Goal: Task Accomplishment & Management: Complete application form

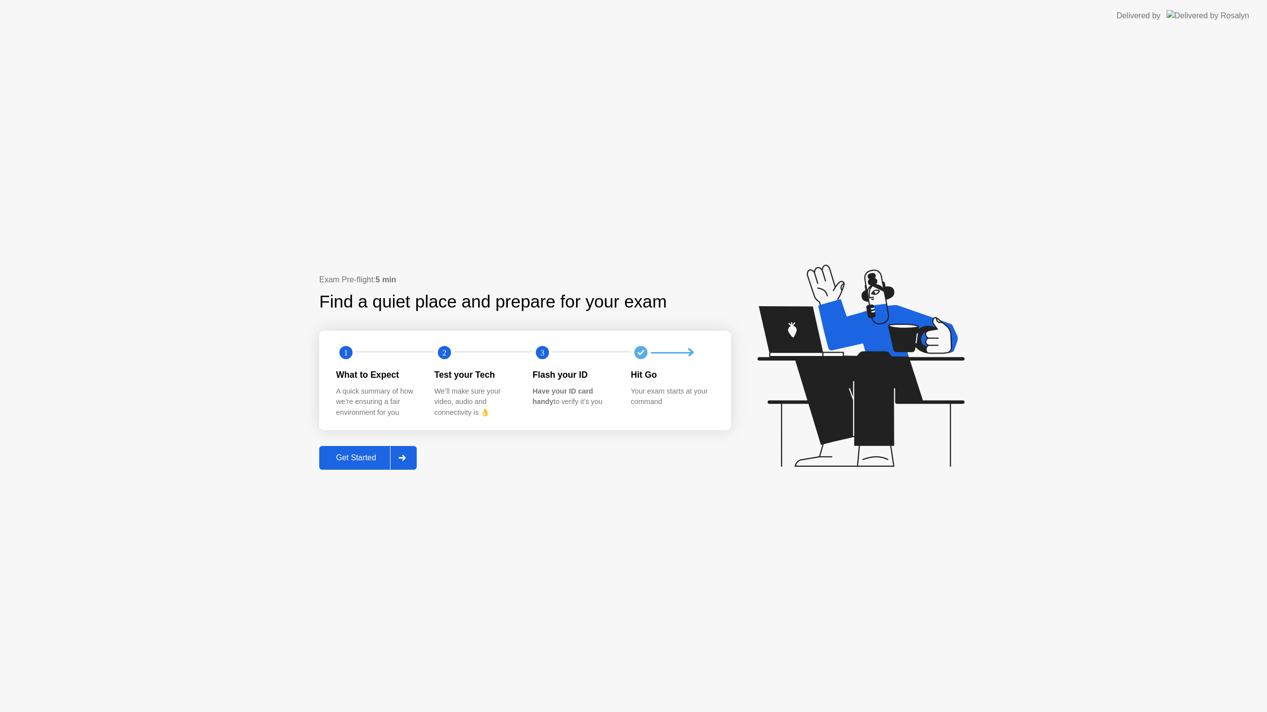
click at [340, 457] on div "Get Started" at bounding box center [356, 458] width 68 height 9
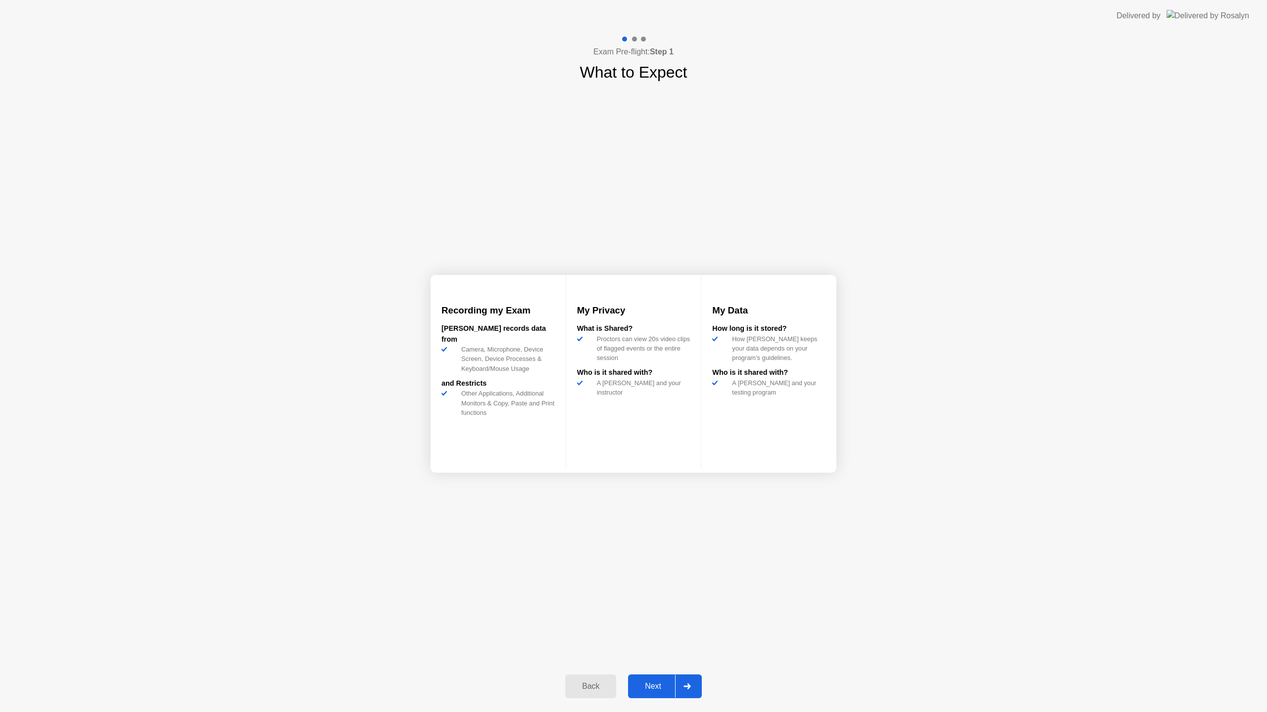
click at [654, 682] on div "Next" at bounding box center [653, 686] width 44 height 9
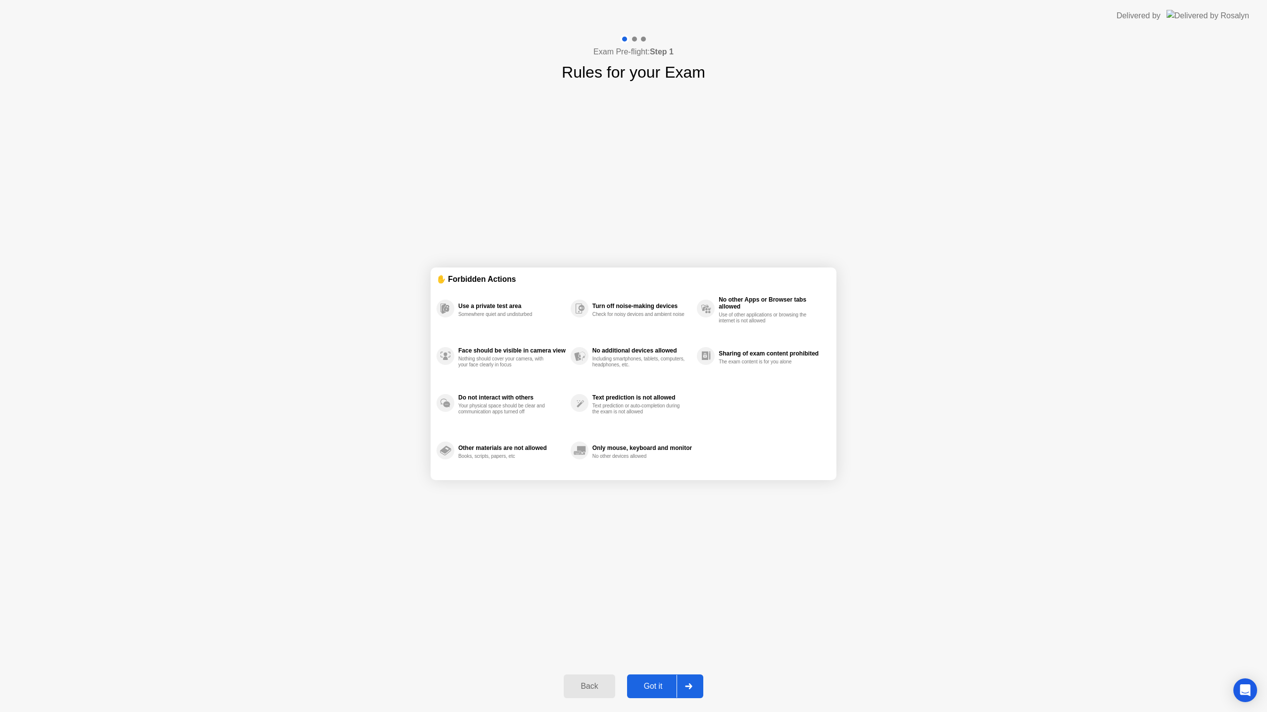
click at [654, 685] on div "Got it" at bounding box center [653, 686] width 47 height 9
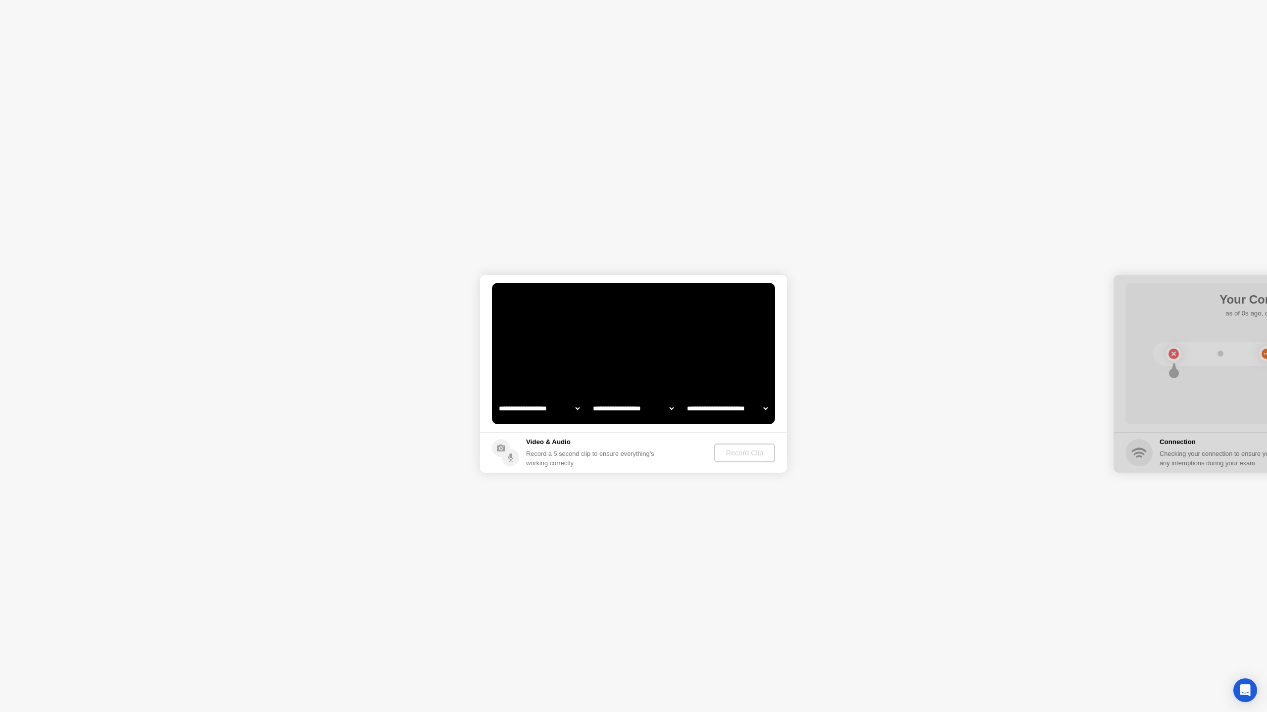
select select "**********"
select select "*******"
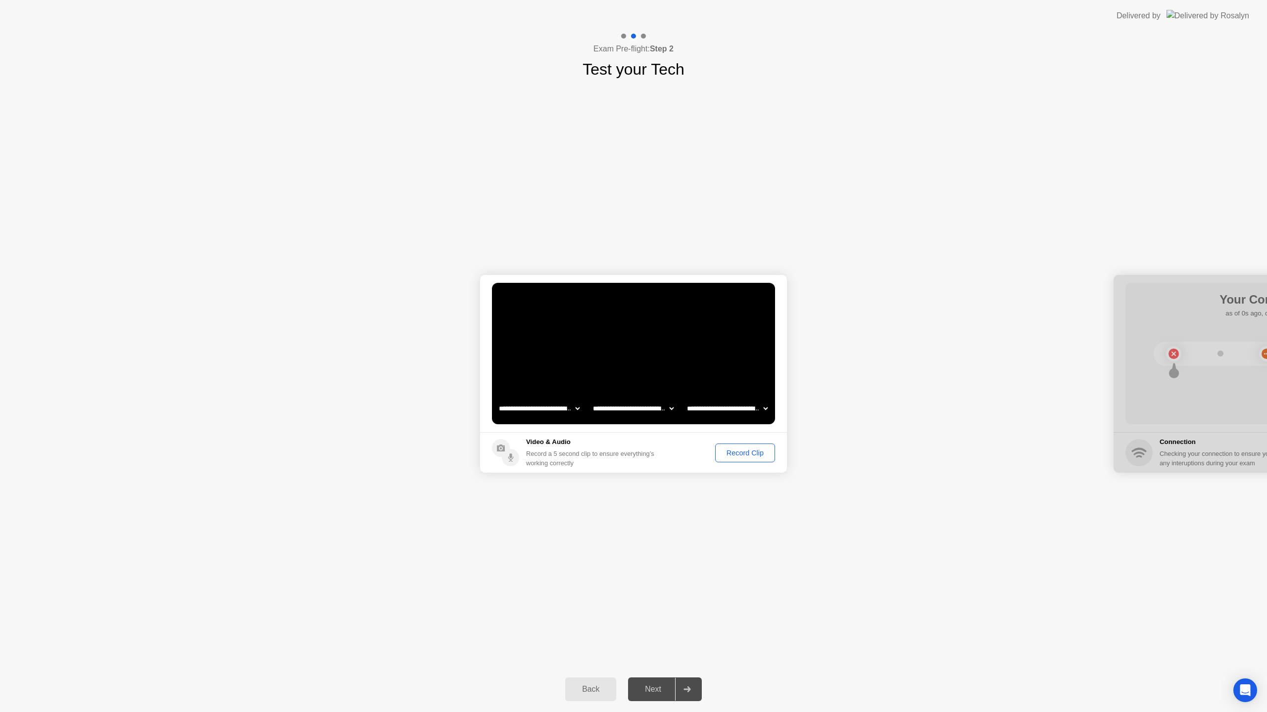
click at [744, 454] on div "Record Clip" at bounding box center [744, 453] width 53 height 8
click at [701, 449] on div "Replay Clip" at bounding box center [691, 453] width 64 height 8
click at [643, 692] on div "Next" at bounding box center [653, 689] width 44 height 9
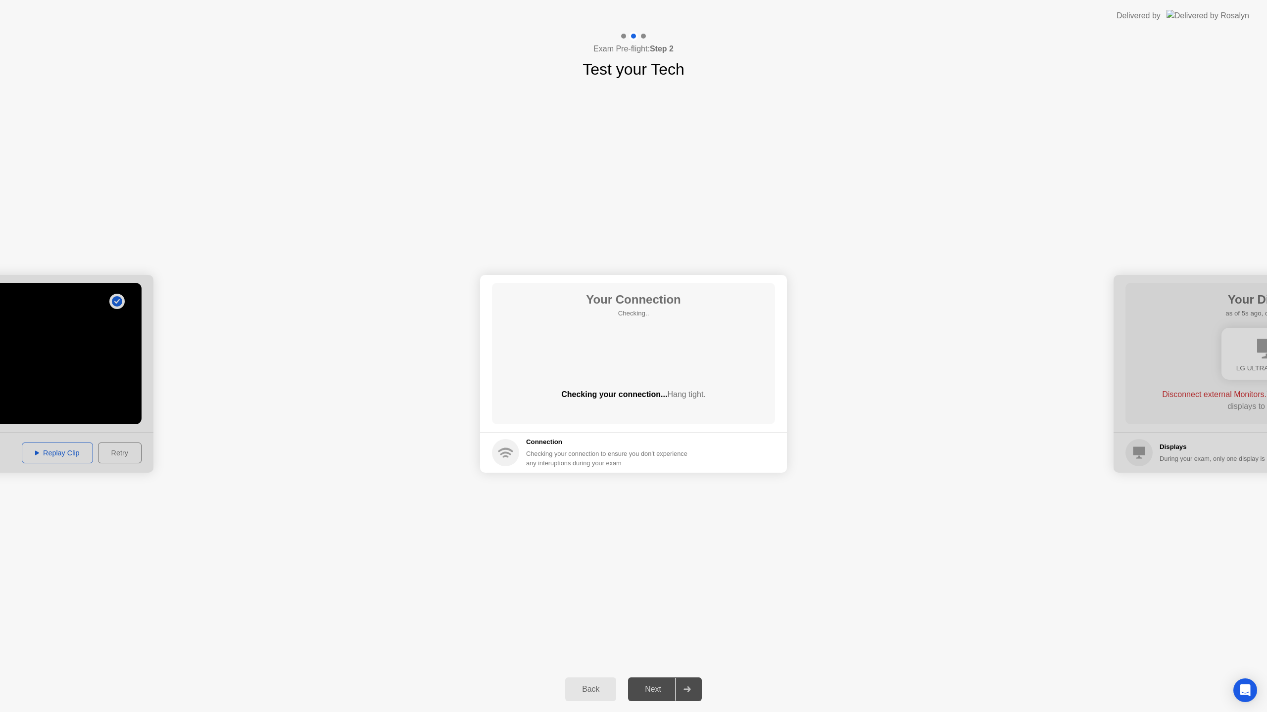
click at [723, 572] on div "**********" at bounding box center [633, 374] width 1267 height 586
click at [647, 685] on div "Next" at bounding box center [653, 689] width 44 height 9
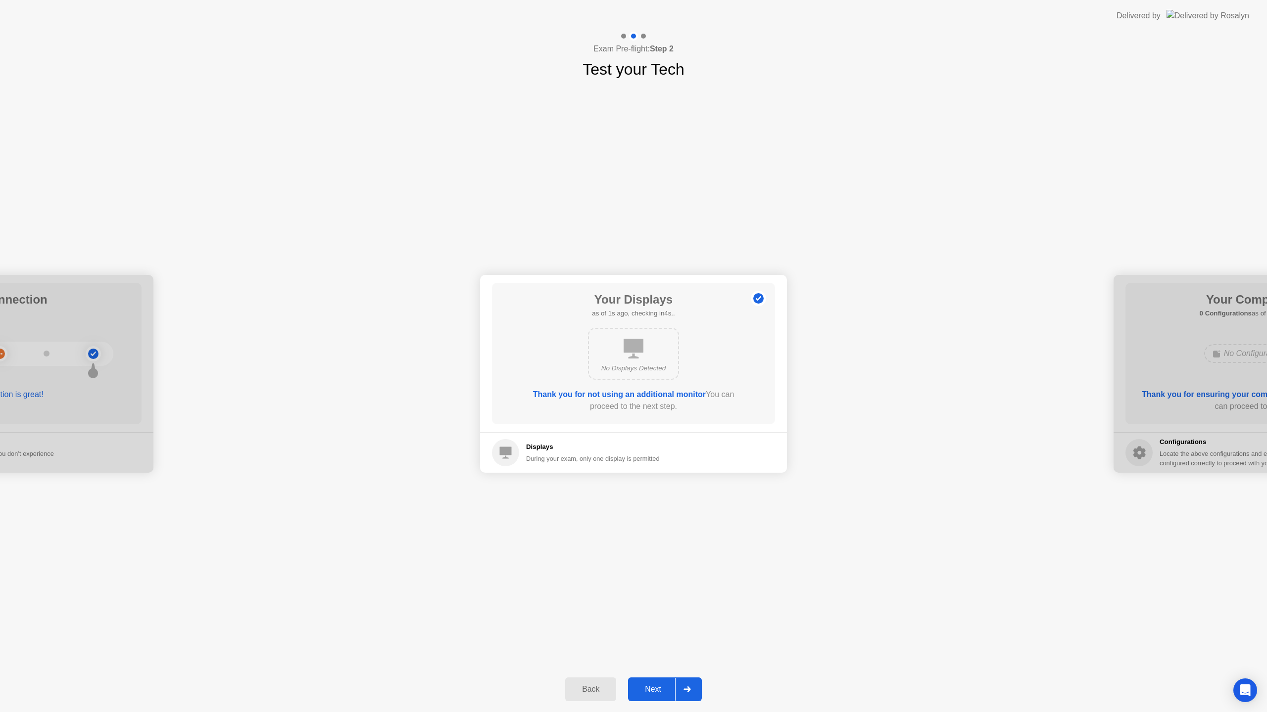
click at [650, 690] on div "Next" at bounding box center [653, 689] width 44 height 9
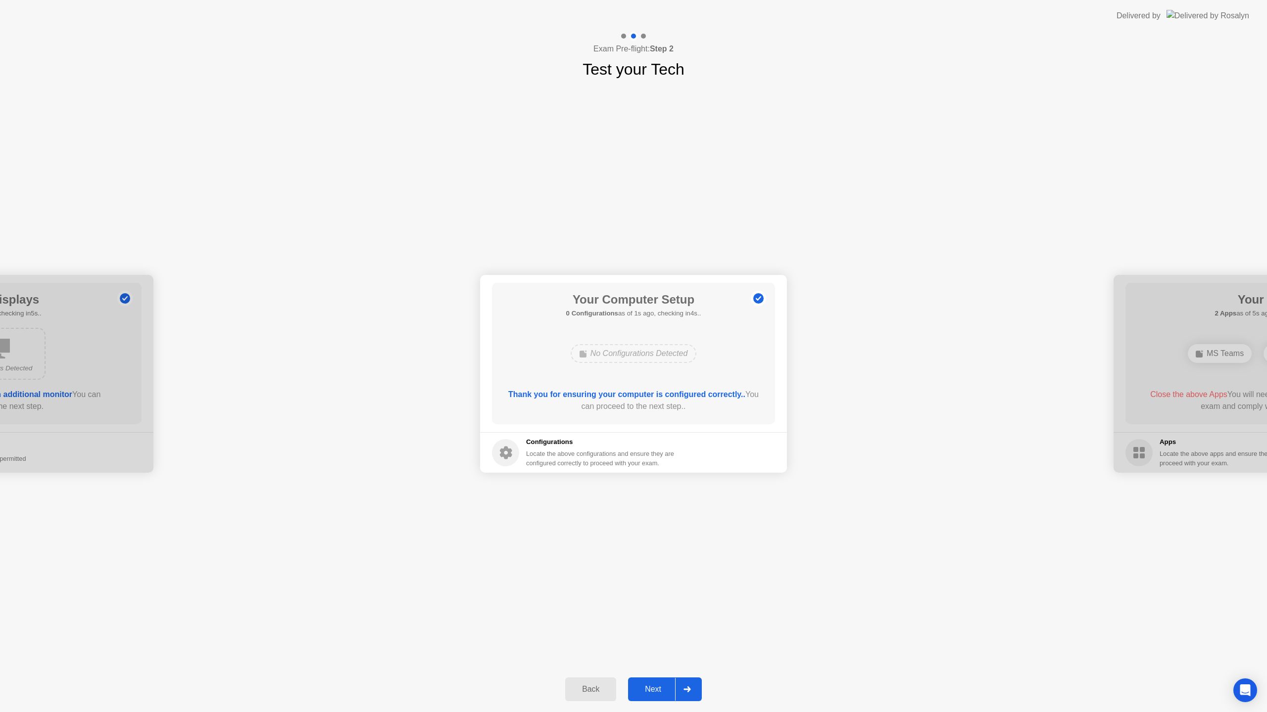
click at [650, 690] on div "Next" at bounding box center [653, 689] width 44 height 9
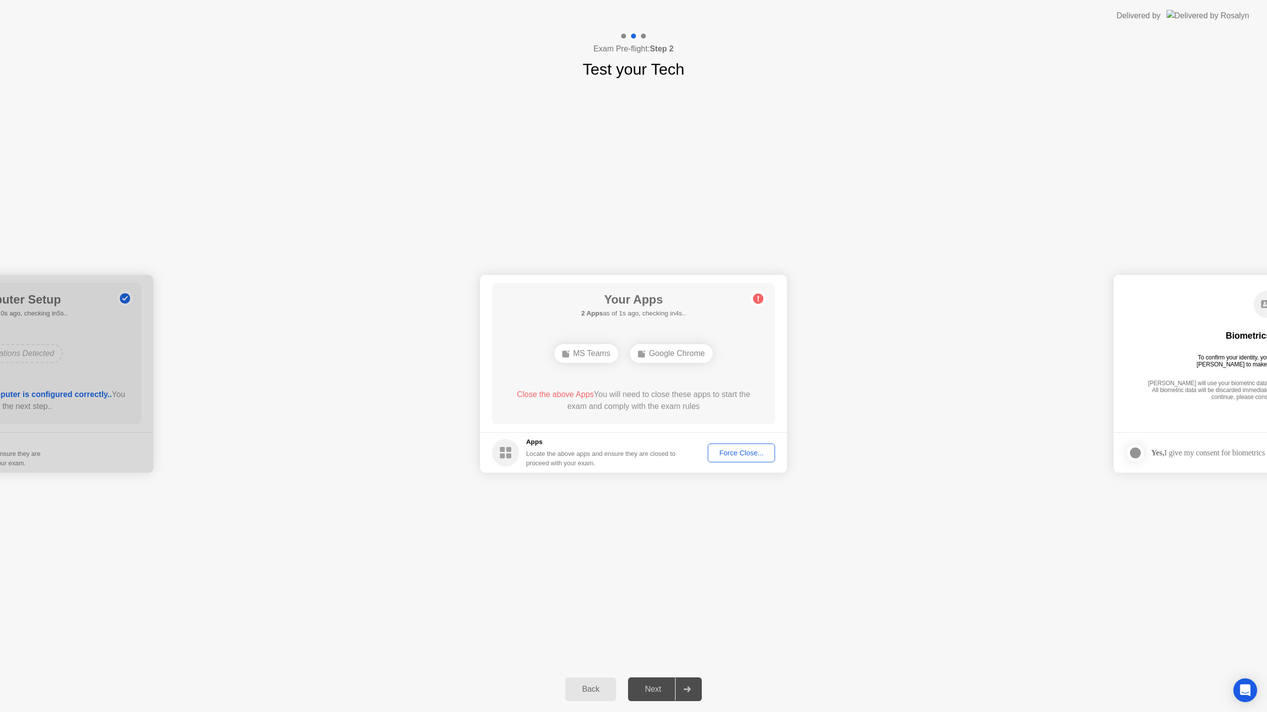
click at [739, 442] on footer "Apps Locate the above apps and ensure they are closed to proceed with your exam…" at bounding box center [633, 452] width 307 height 41
click at [738, 450] on div "Force Close..." at bounding box center [741, 453] width 60 height 8
click at [646, 685] on div "Next" at bounding box center [653, 689] width 44 height 9
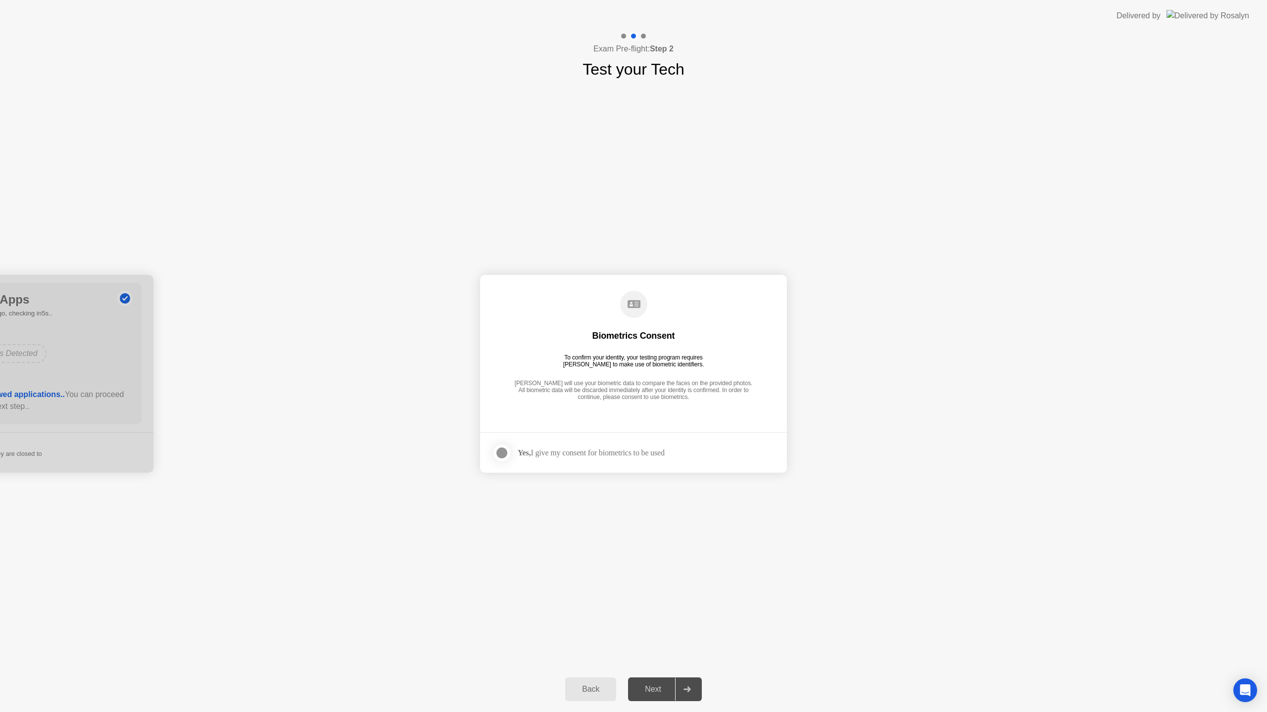
click at [616, 448] on div "Yes, I give my consent for biometrics to be used" at bounding box center [591, 452] width 147 height 9
click at [493, 448] on label at bounding box center [505, 453] width 26 height 20
click at [661, 689] on div "Next" at bounding box center [653, 689] width 44 height 9
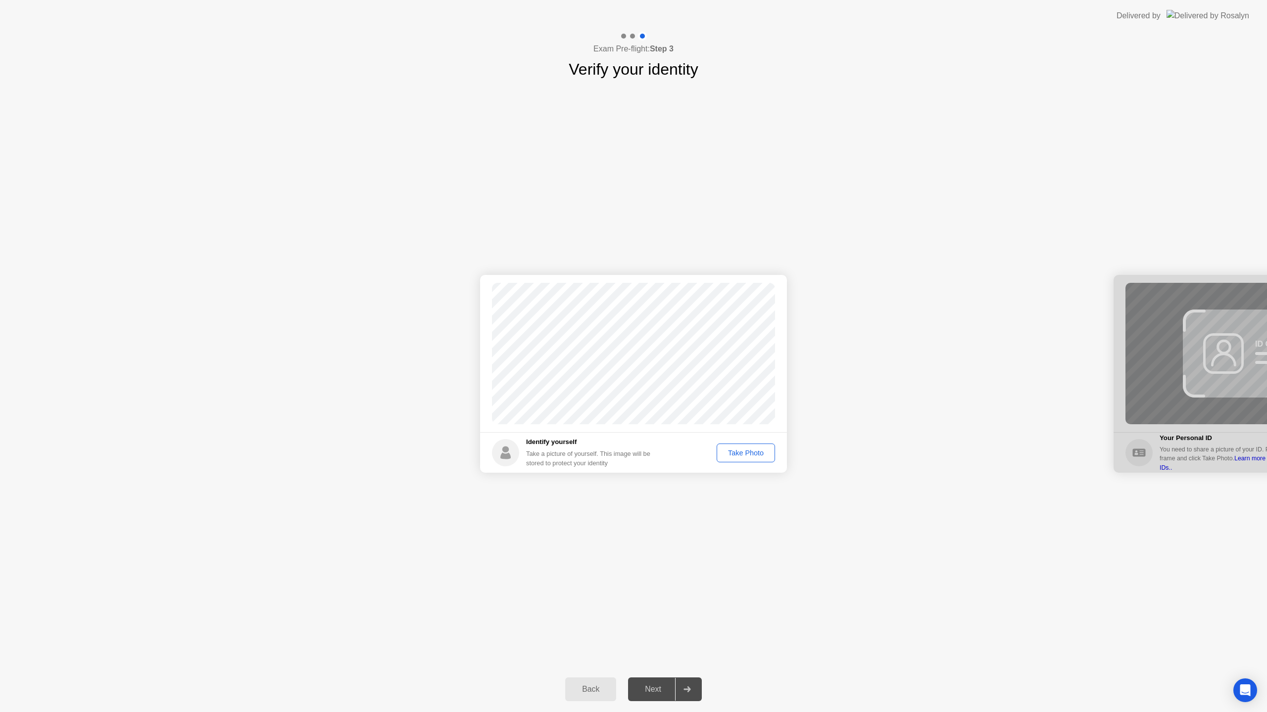
click at [744, 452] on div "Take Photo" at bounding box center [745, 453] width 51 height 8
click at [660, 689] on div "Next" at bounding box center [653, 689] width 44 height 9
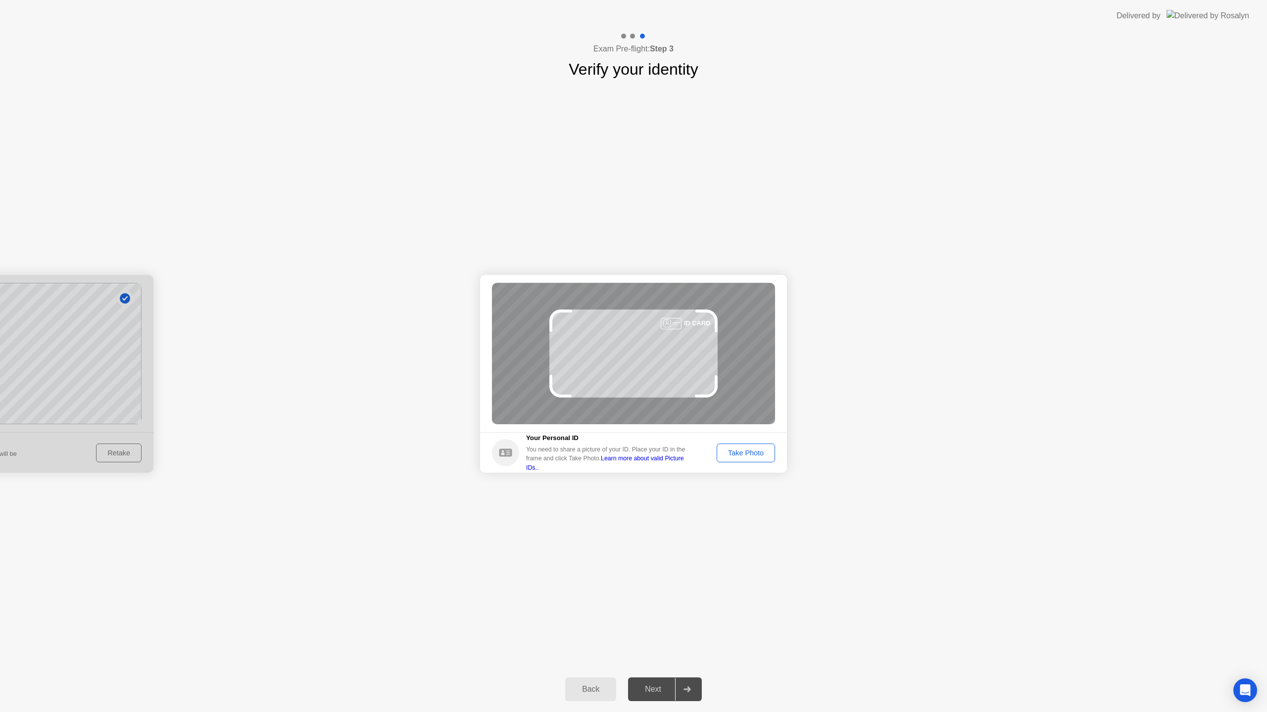
click at [736, 451] on div "Take Photo" at bounding box center [745, 453] width 51 height 8
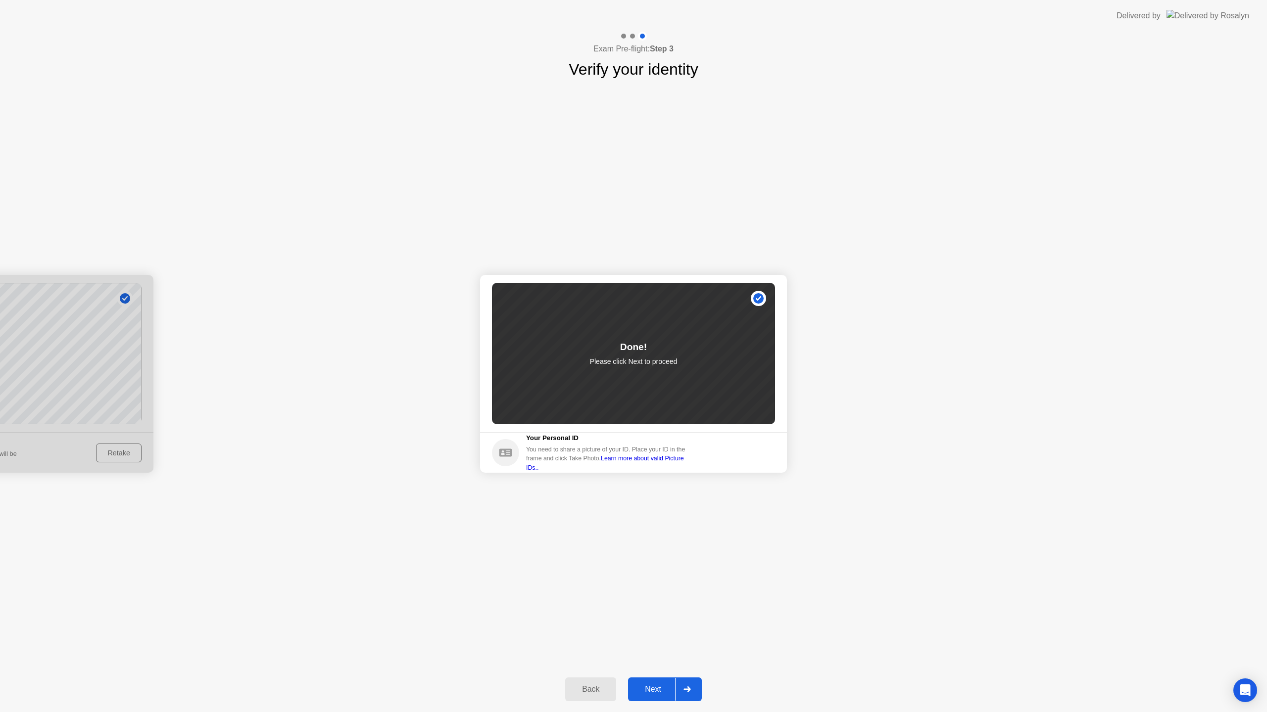
click at [657, 680] on button "Next" at bounding box center [665, 690] width 74 height 24
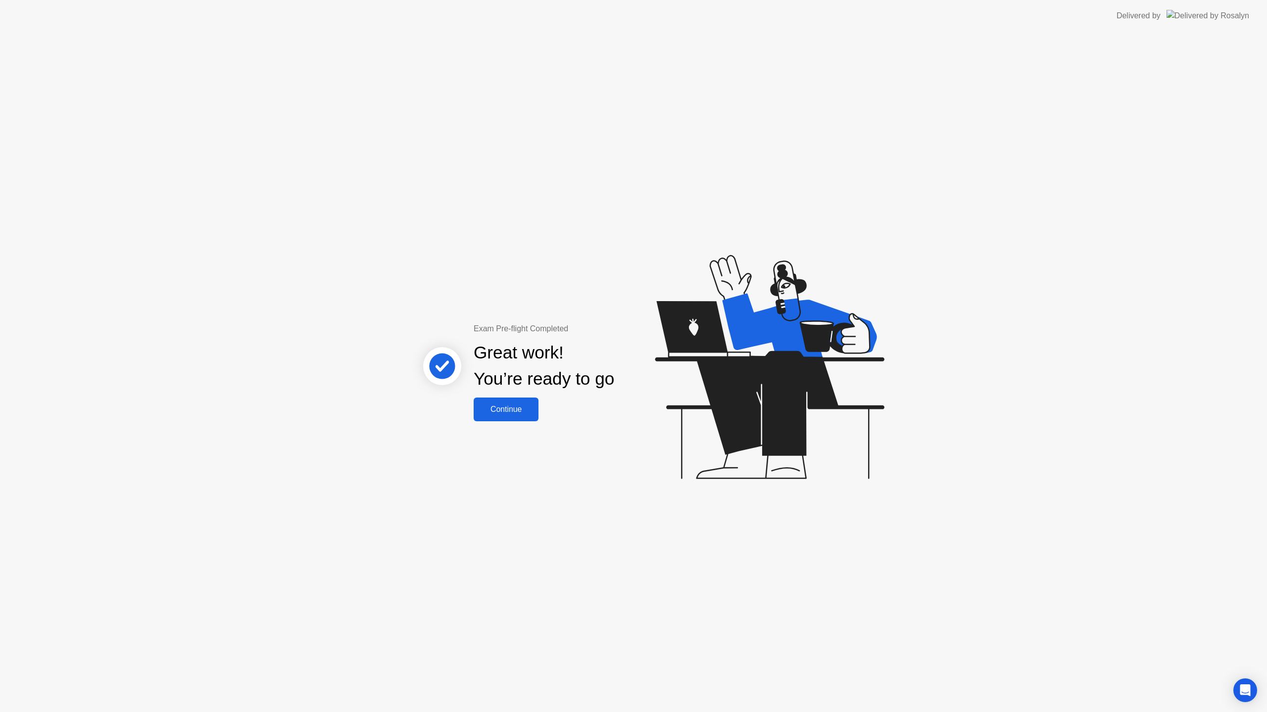
click at [515, 393] on div "Great work! You’re ready to go" at bounding box center [544, 366] width 267 height 63
click at [514, 401] on button "Continue" at bounding box center [505, 410] width 65 height 24
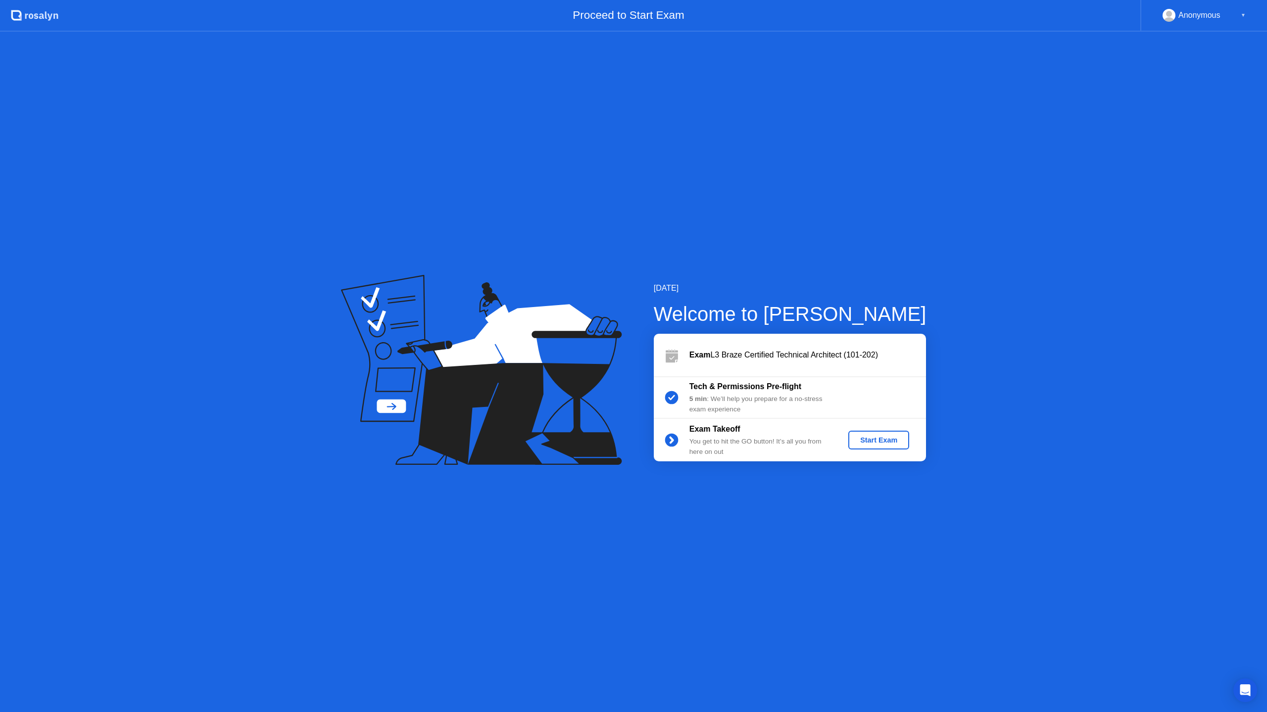
click at [896, 446] on button "Start Exam" at bounding box center [878, 440] width 61 height 19
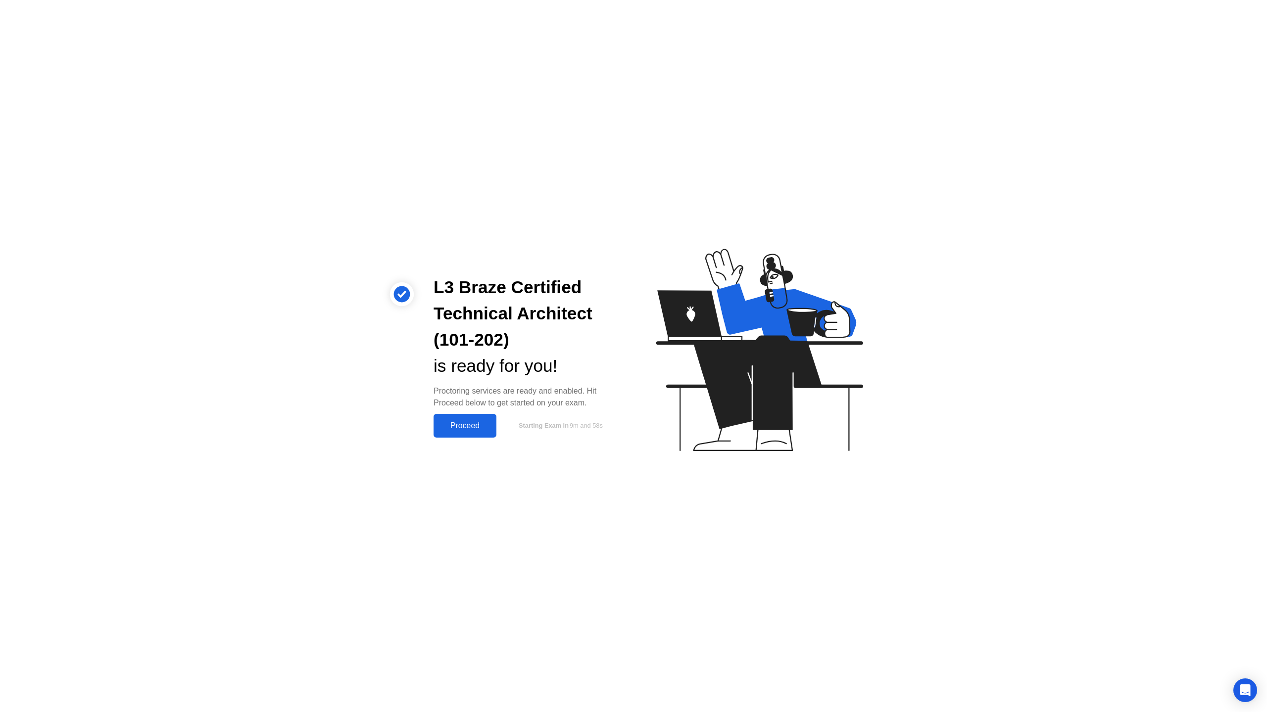
click at [455, 423] on div "Proceed" at bounding box center [464, 426] width 57 height 9
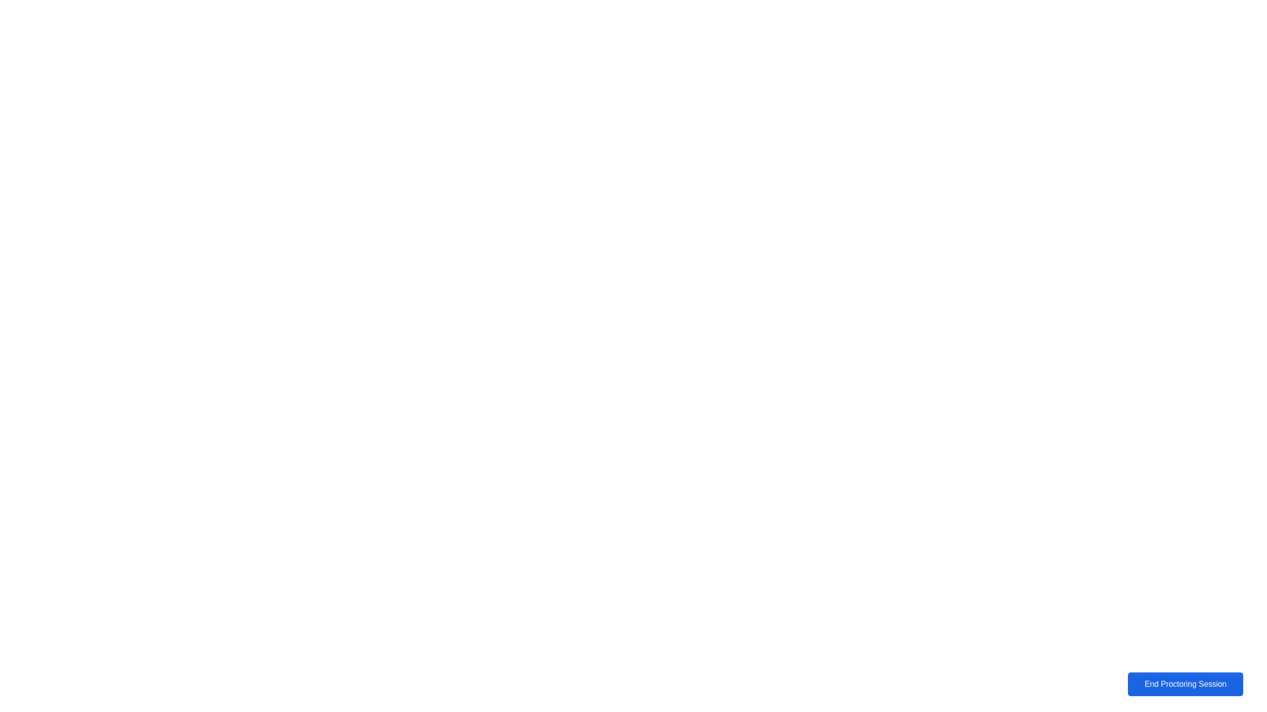
click at [1168, 683] on div "End Proctoring Session" at bounding box center [1185, 684] width 114 height 9
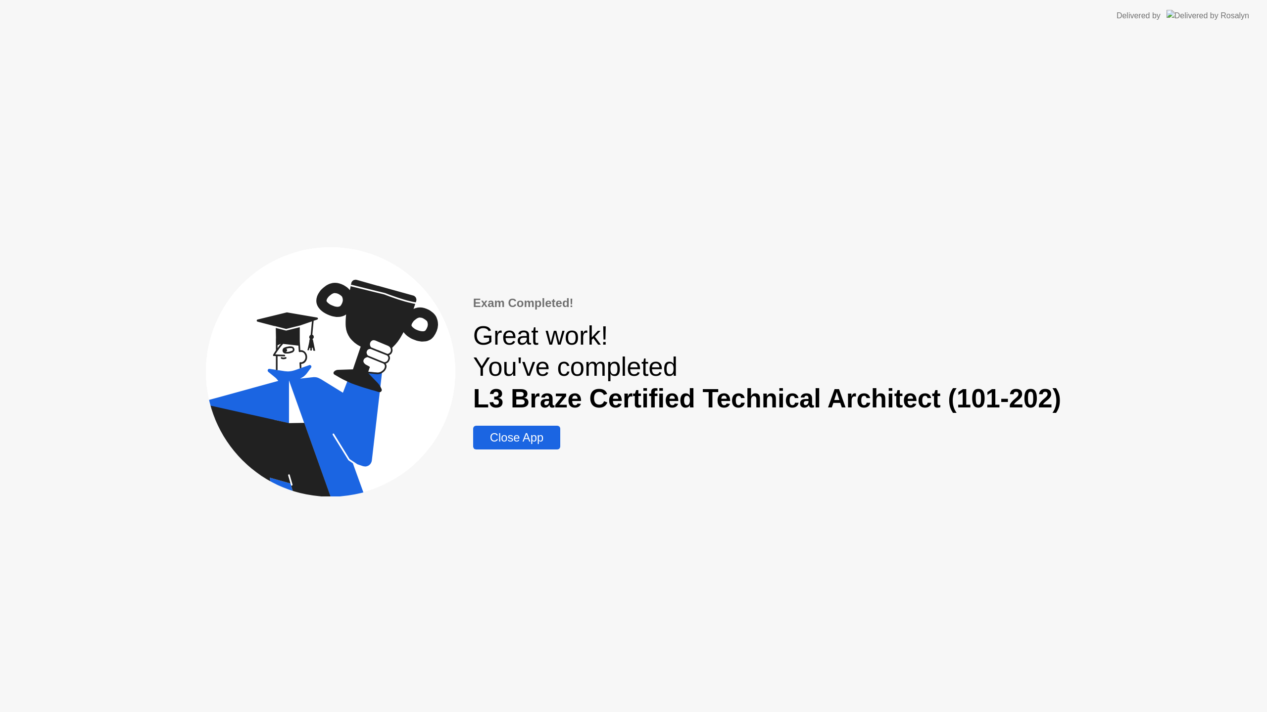
click at [540, 434] on div "Close App" at bounding box center [516, 438] width 81 height 14
